Goal: Check status: Check status

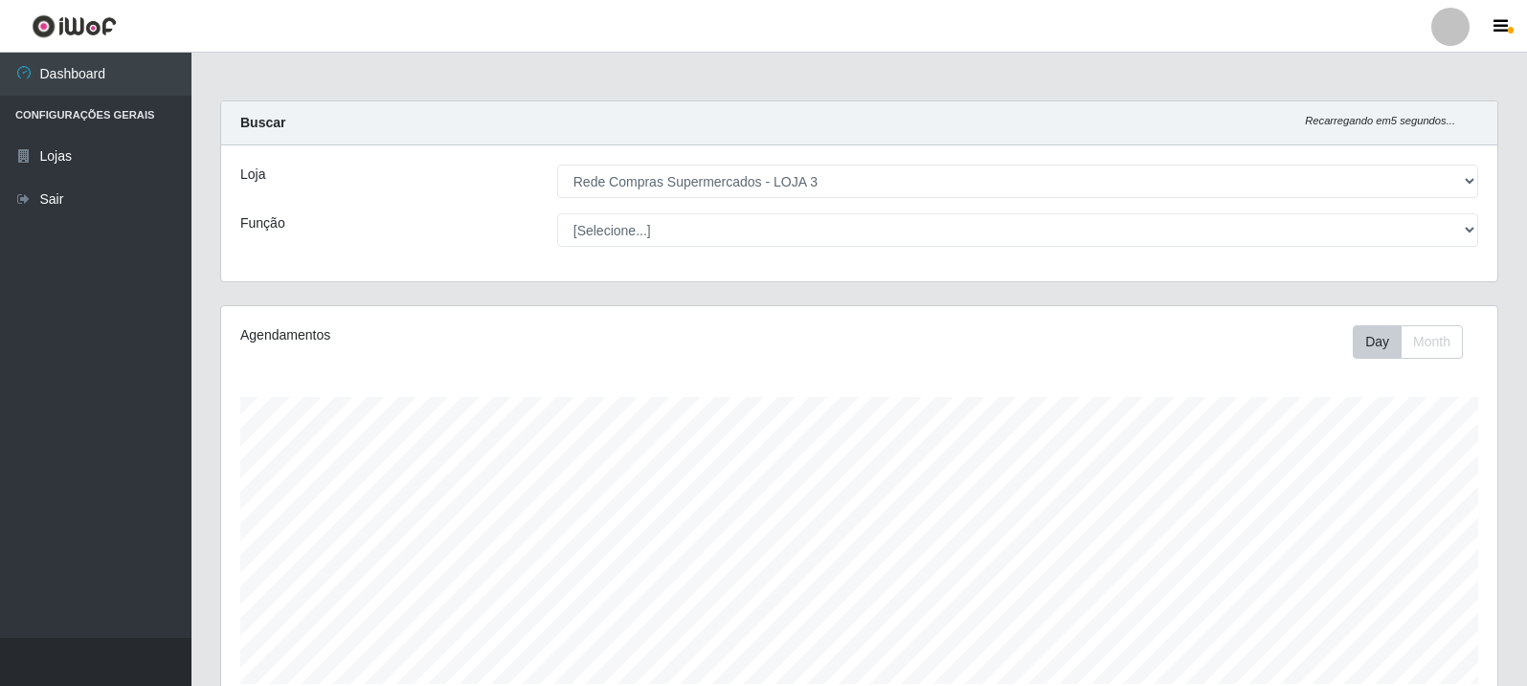
select select "162"
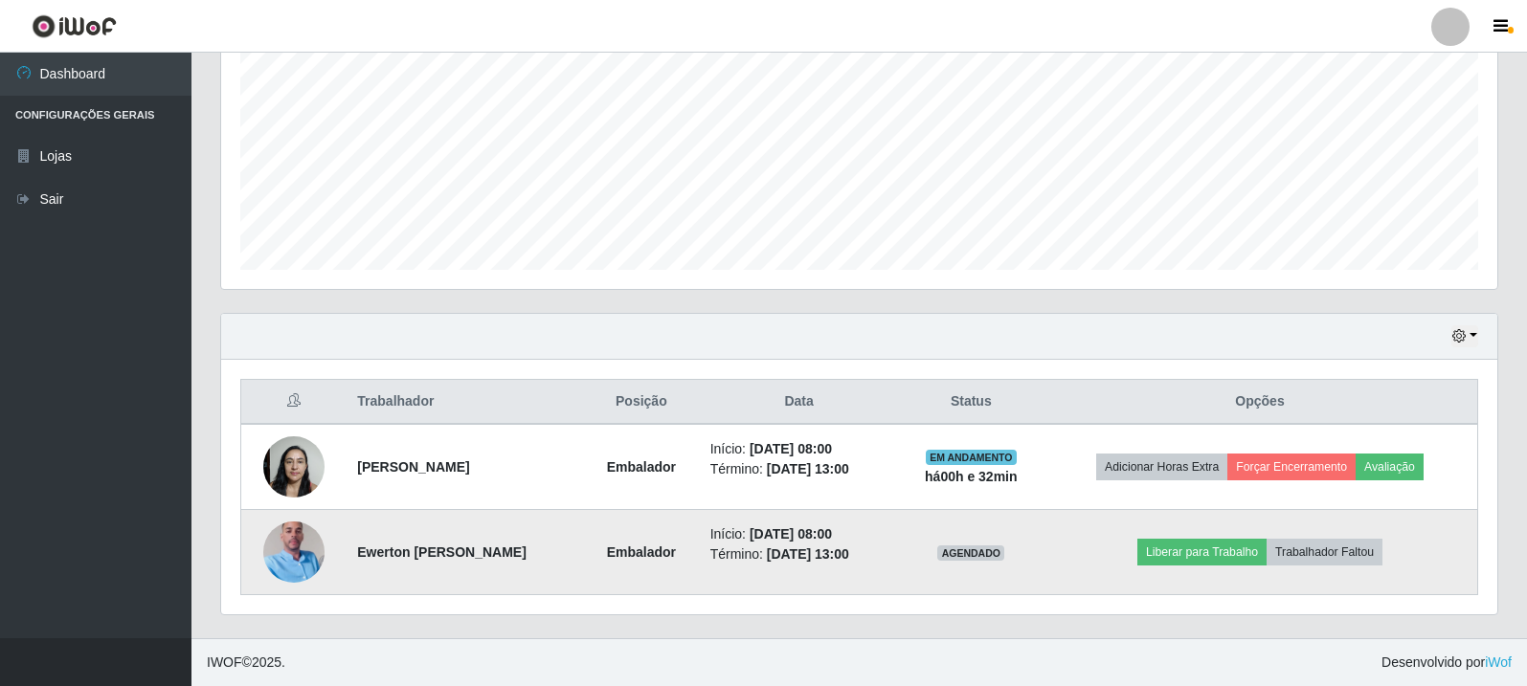
scroll to position [397, 1276]
click at [304, 555] on img at bounding box center [293, 552] width 61 height 109
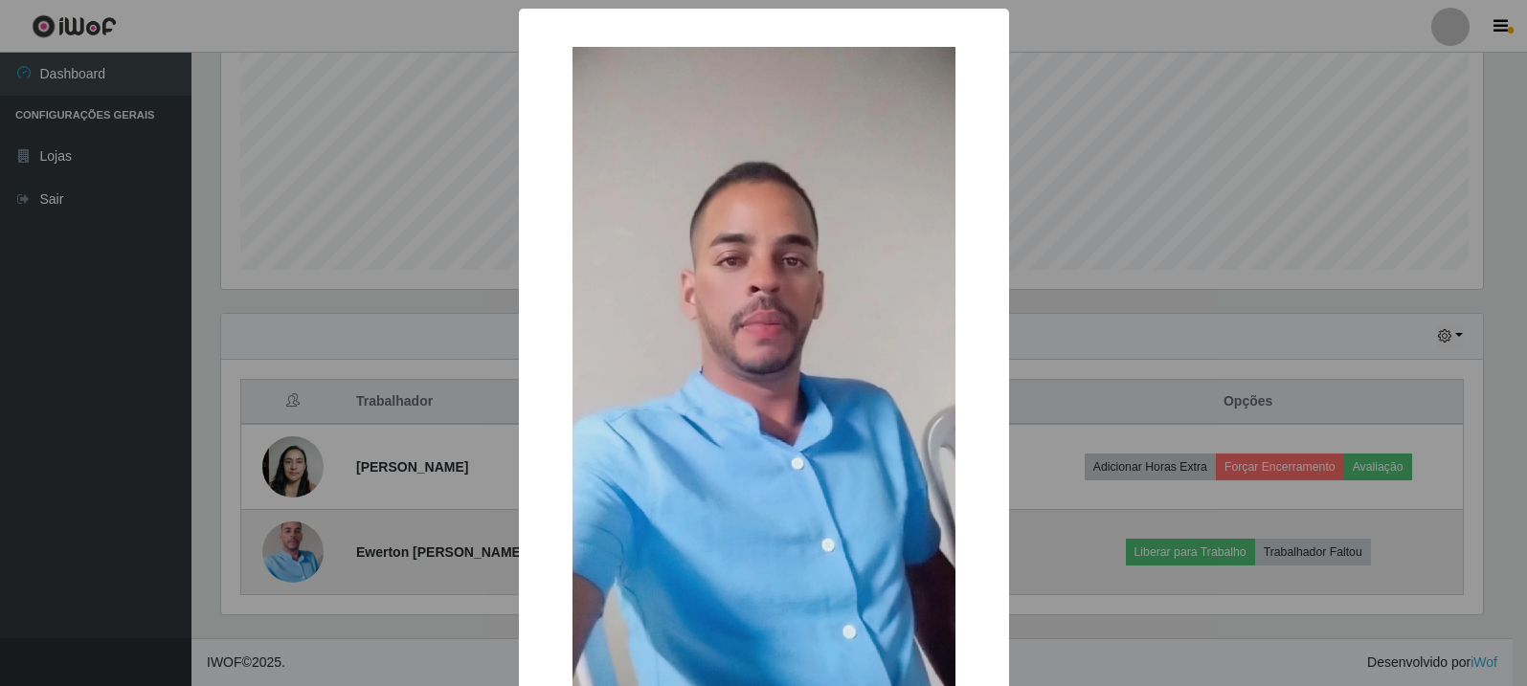
scroll to position [397, 1267]
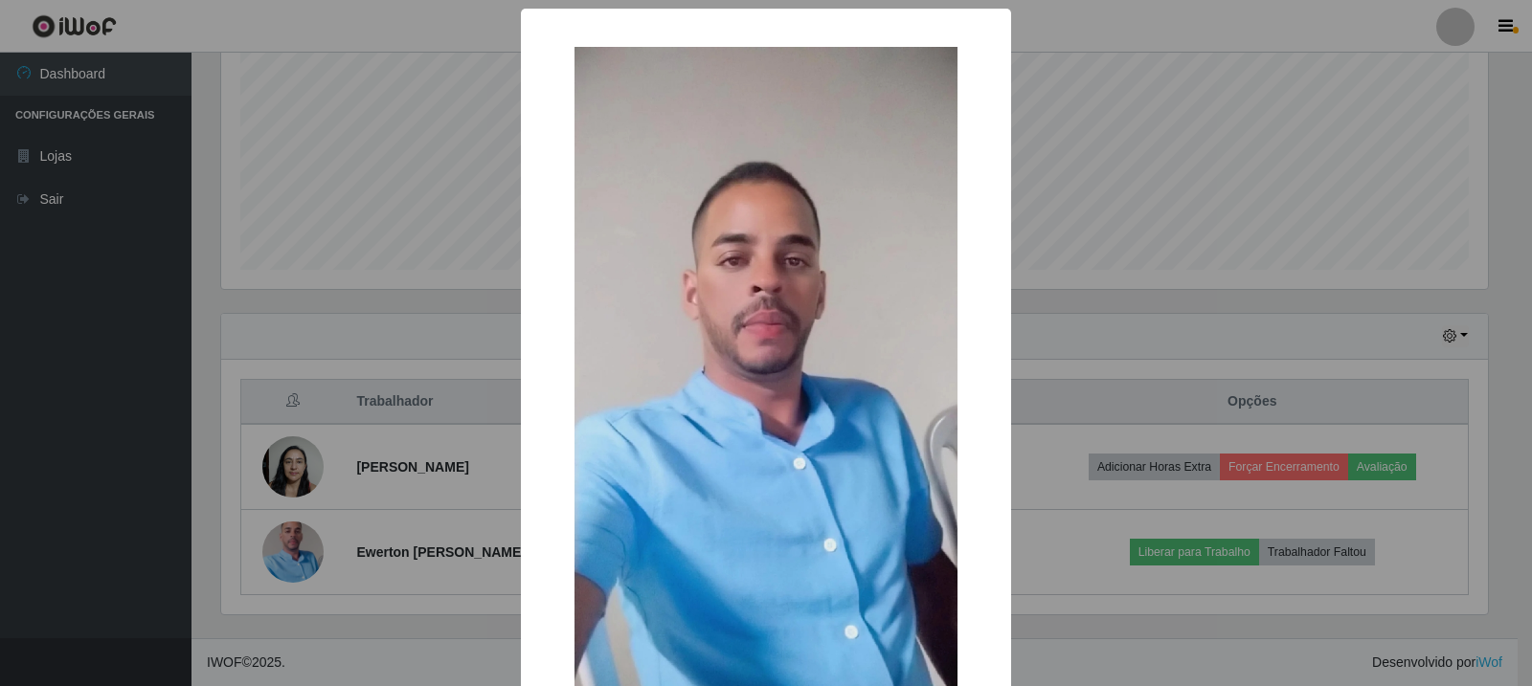
click at [312, 375] on div "× OK Cancel" at bounding box center [766, 343] width 1532 height 686
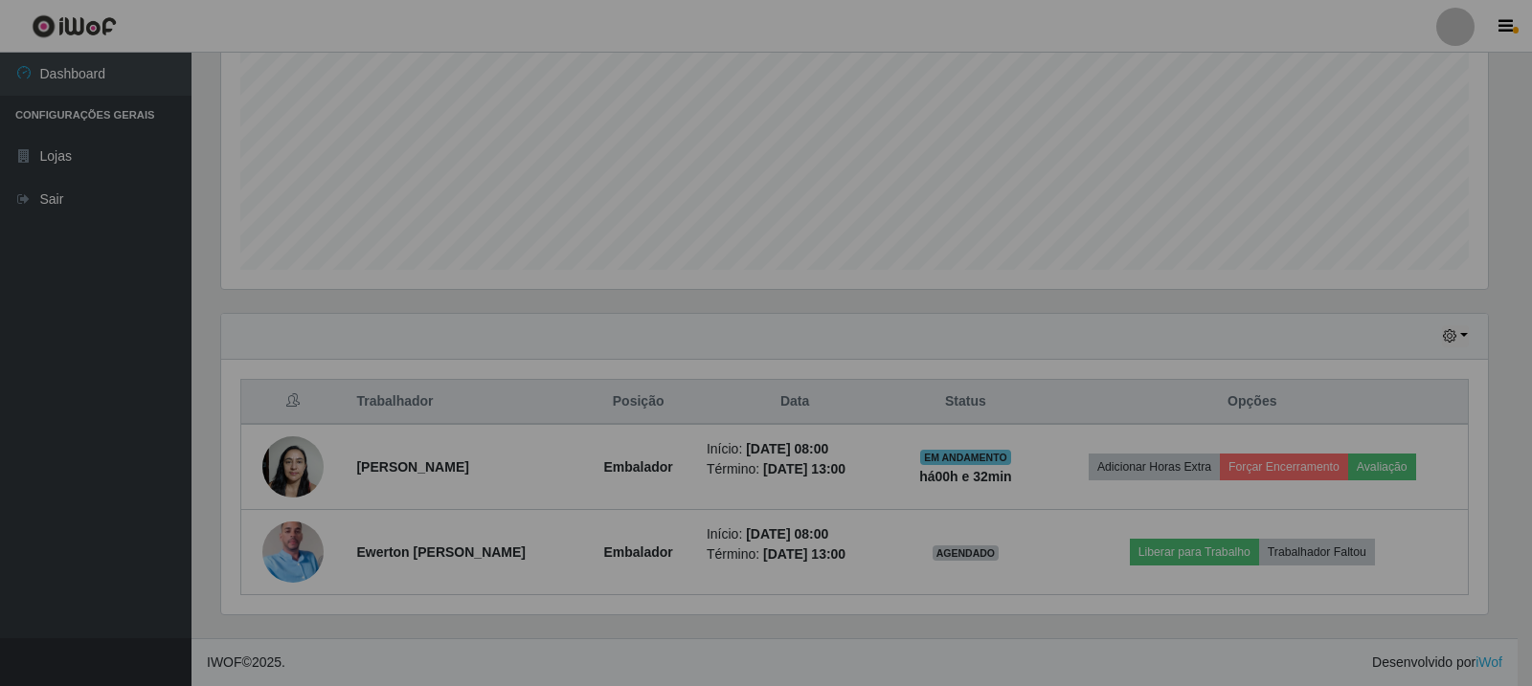
scroll to position [397, 1276]
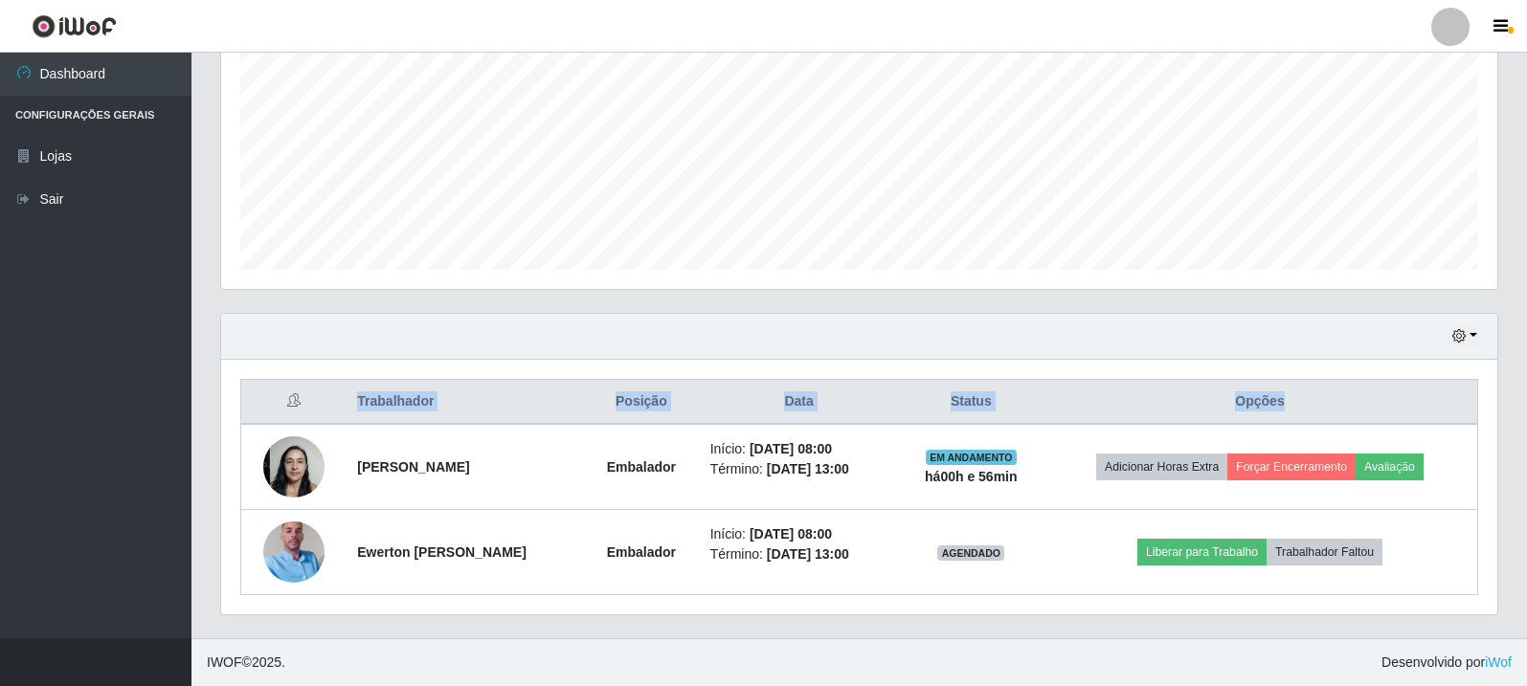
click at [1417, 378] on div "Trabalhador Posição Data Status Opções Rosicleide Alves dos Santos Embalador In…" at bounding box center [859, 487] width 1276 height 255
click at [1489, 385] on div "Trabalhador Posição Data Status Opções Rosicleide Alves dos Santos Embalador In…" at bounding box center [859, 487] width 1276 height 255
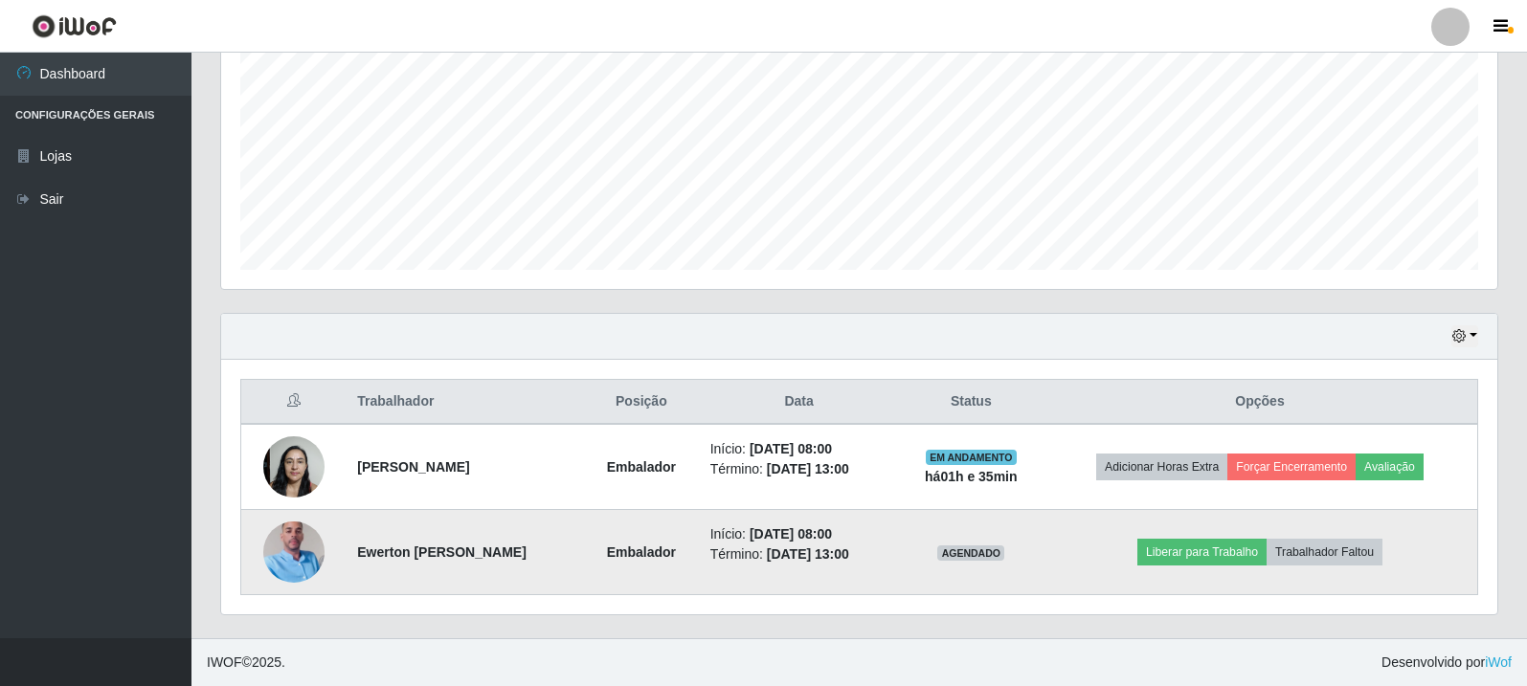
click at [277, 565] on img at bounding box center [293, 552] width 61 height 109
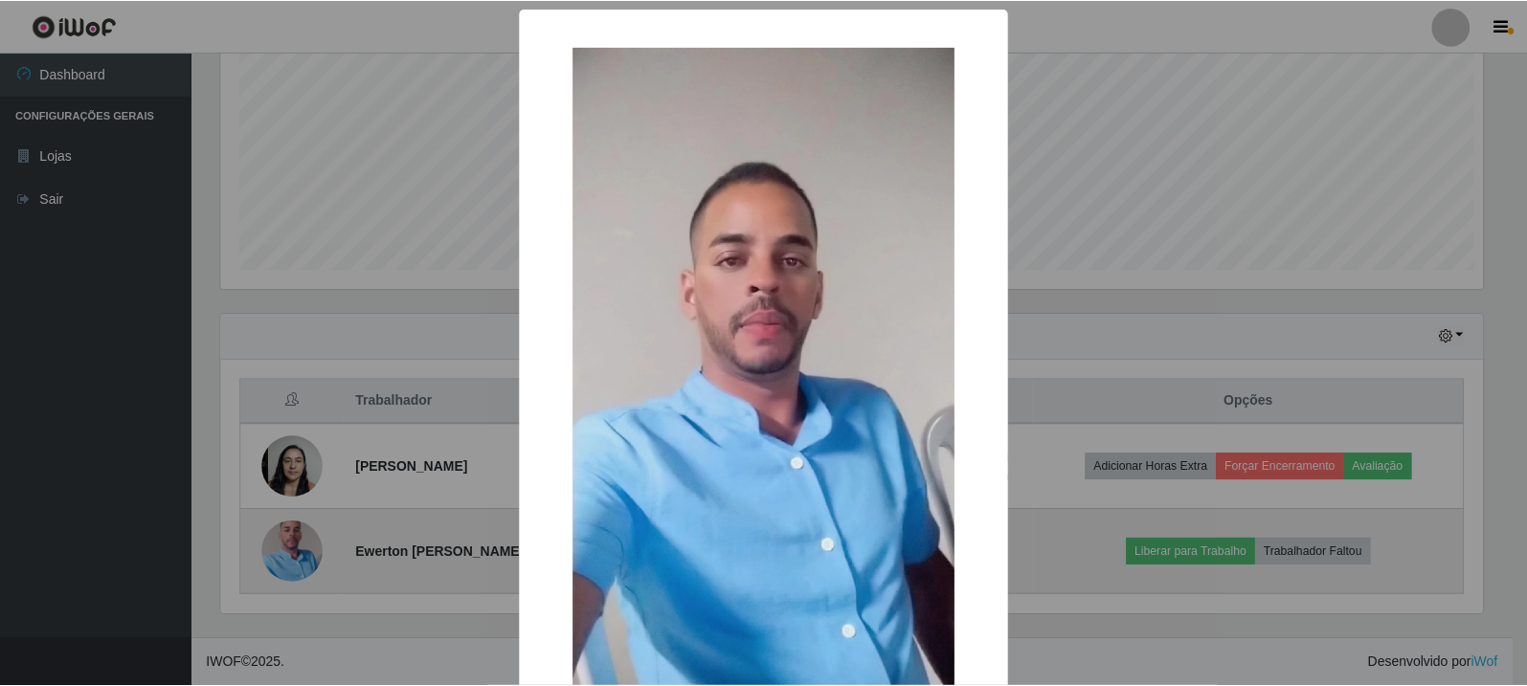
scroll to position [397, 1267]
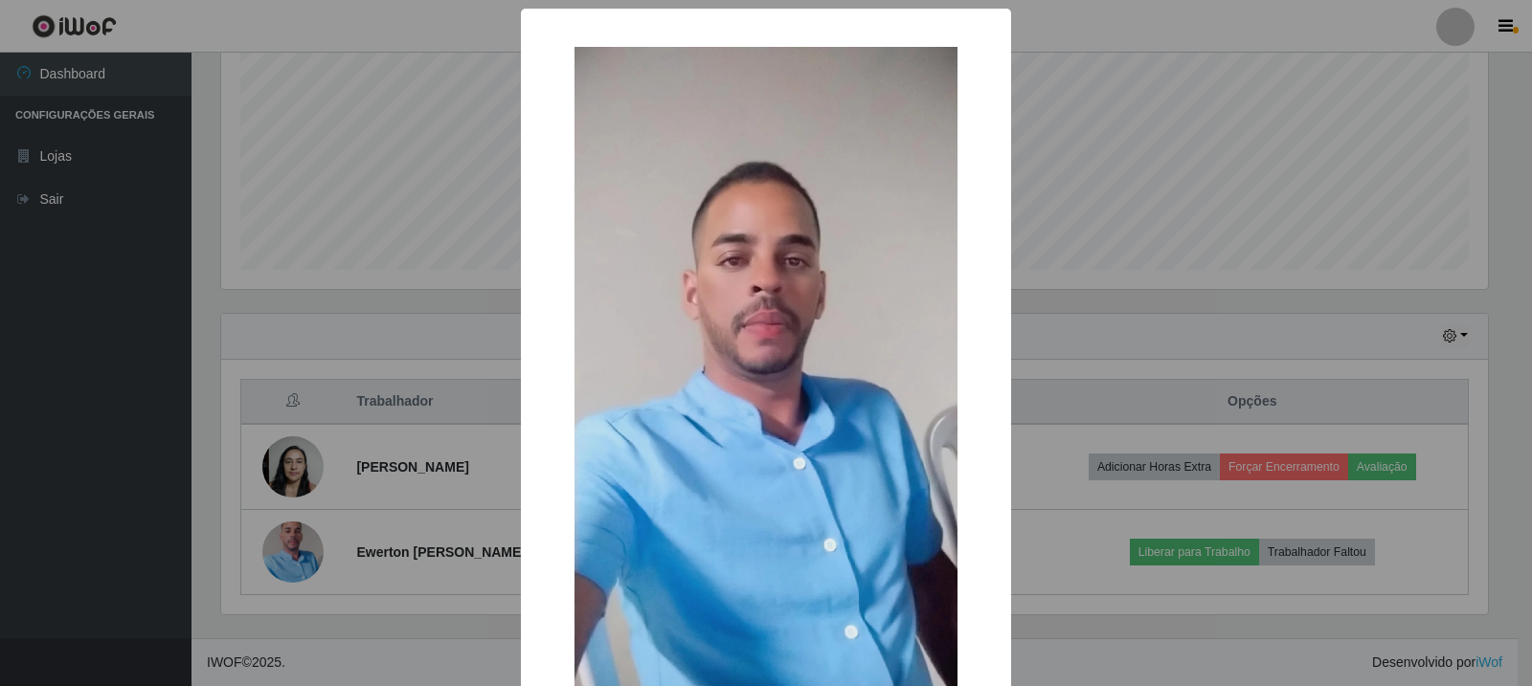
click at [1064, 225] on div "× OK Cancel" at bounding box center [766, 343] width 1532 height 686
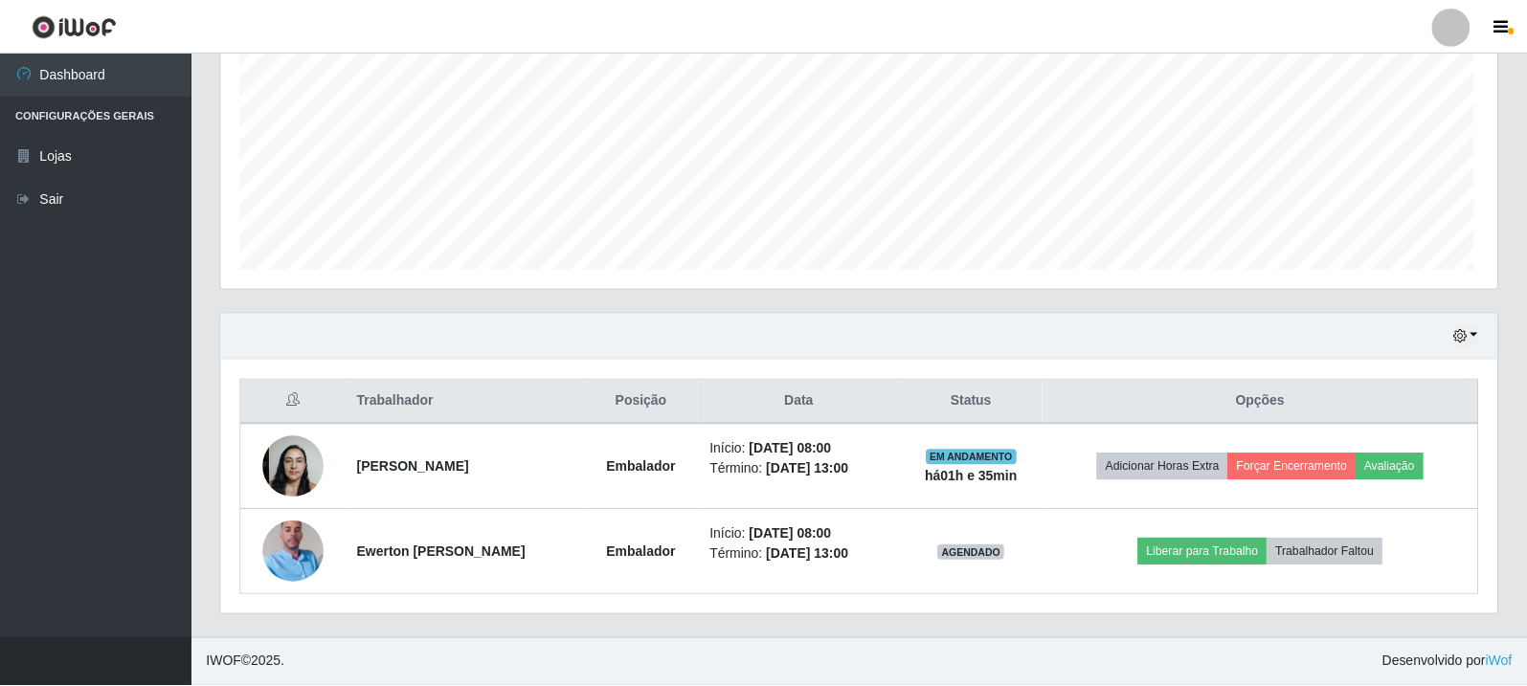
scroll to position [397, 1276]
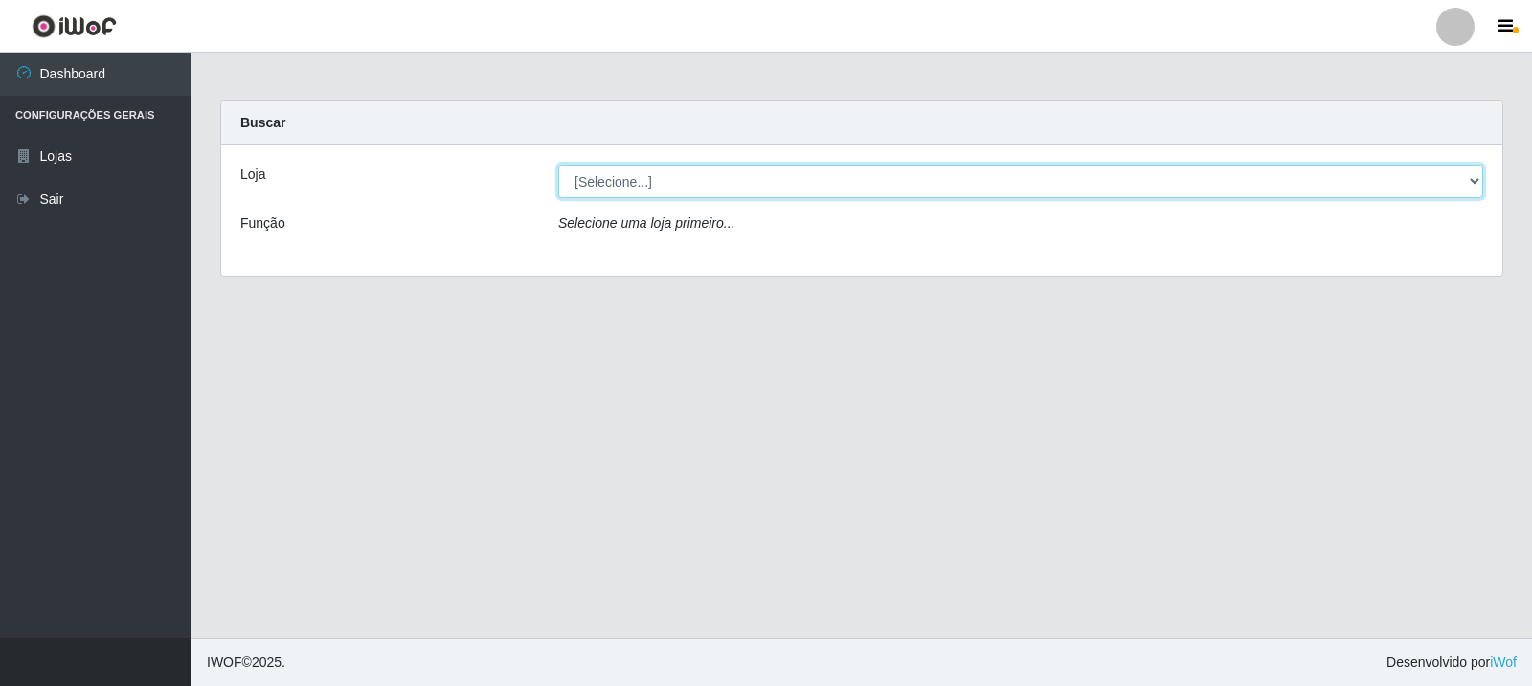
click at [734, 179] on select "[Selecione...] Rede Compras Supermercados - LOJA 3" at bounding box center [1020, 182] width 925 height 34
select select "162"
click at [558, 165] on select "[Selecione...] Rede Compras Supermercados - LOJA 3" at bounding box center [1020, 182] width 925 height 34
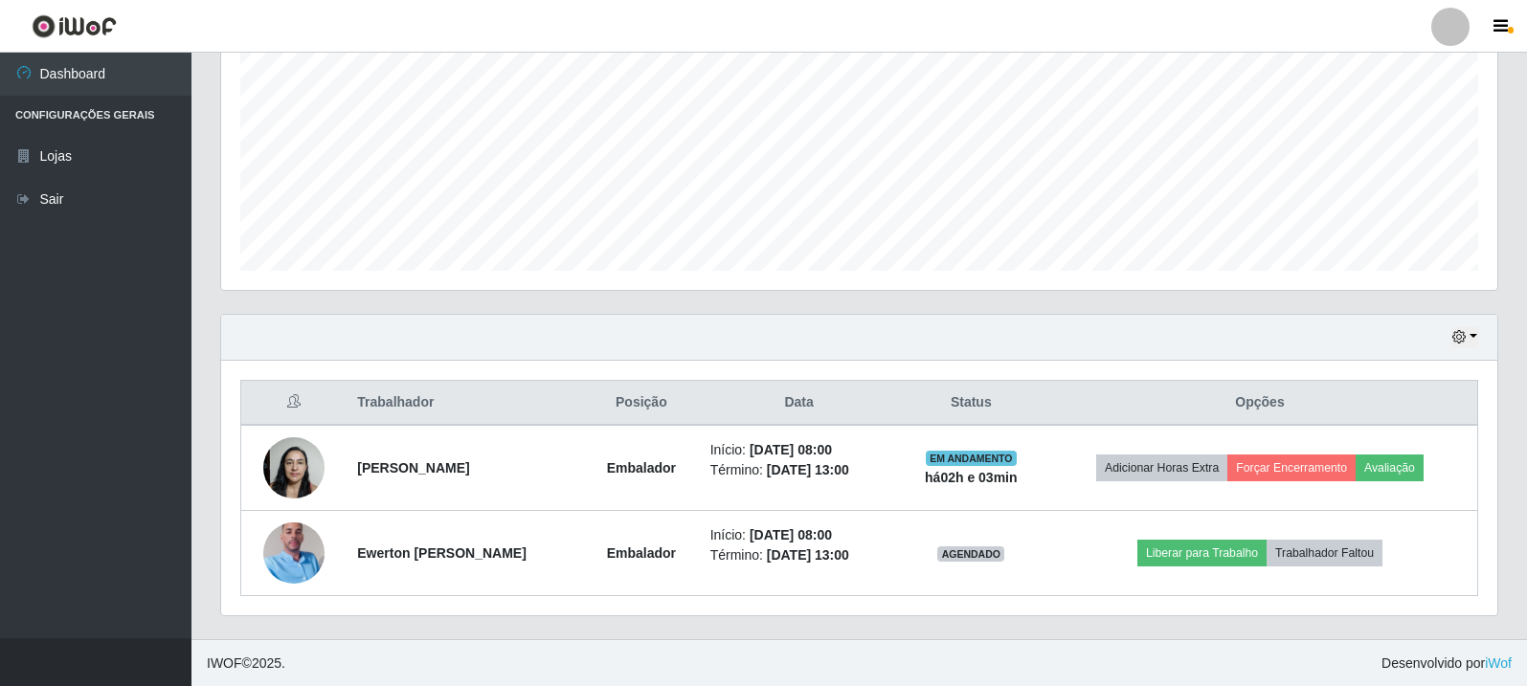
scroll to position [415, 0]
click at [1499, 23] on icon "button" at bounding box center [1501, 26] width 14 height 17
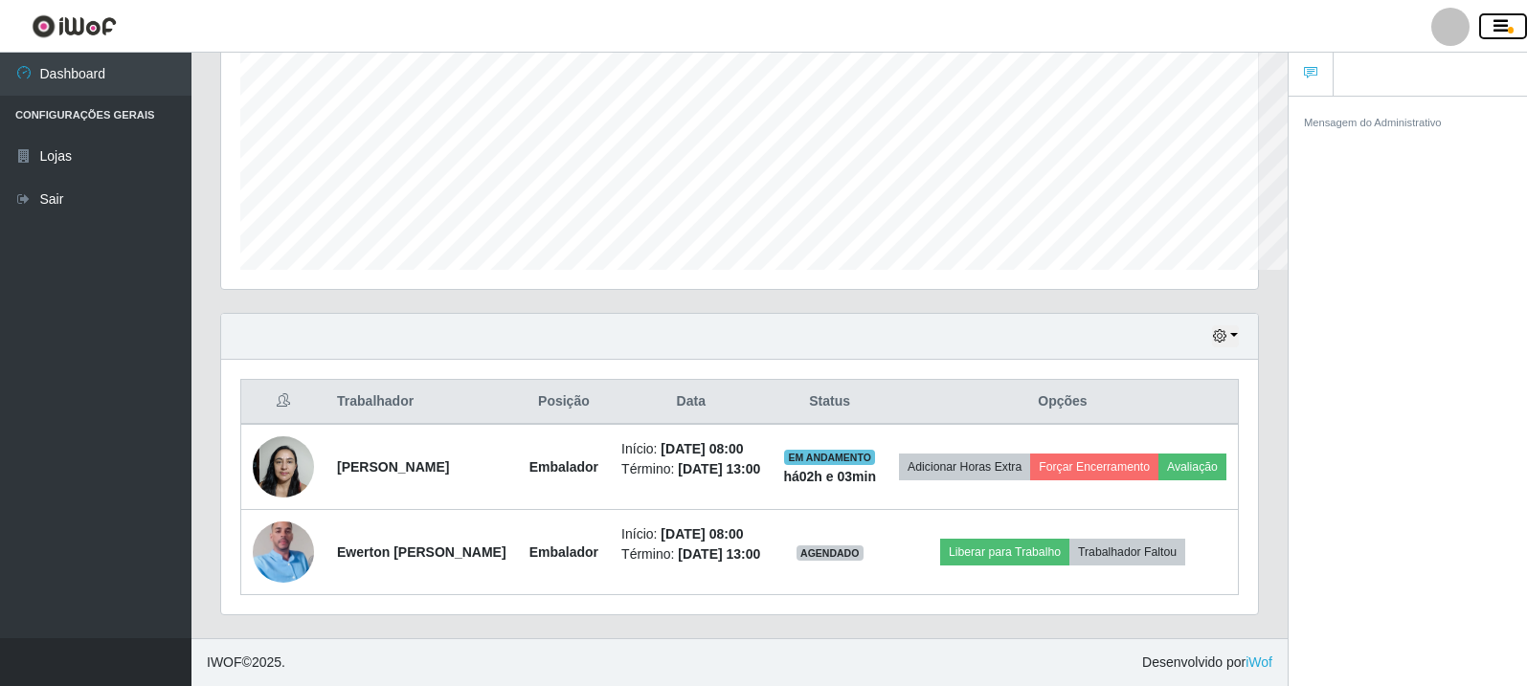
scroll to position [397, 1037]
click at [1500, 23] on icon "button" at bounding box center [1501, 26] width 14 height 17
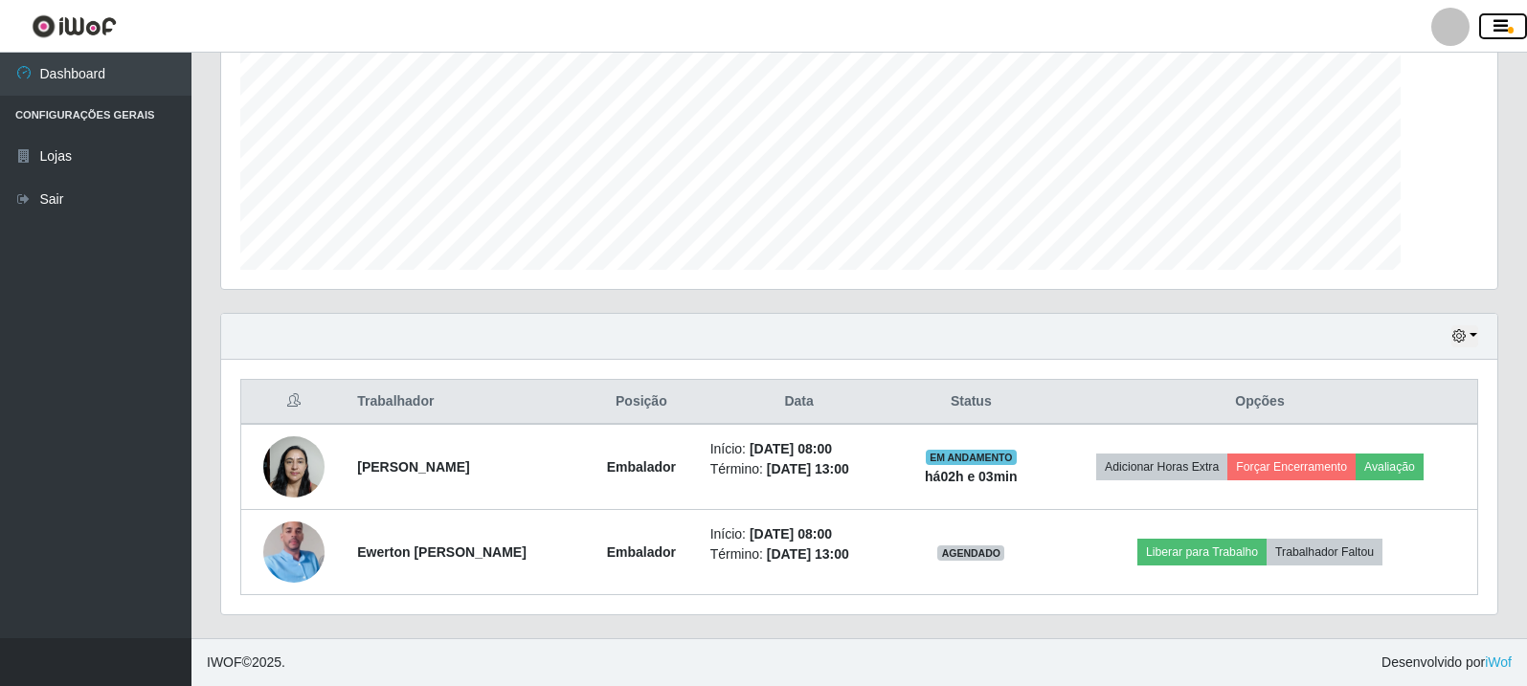
scroll to position [397, 1276]
